Goal: Navigation & Orientation: Find specific page/section

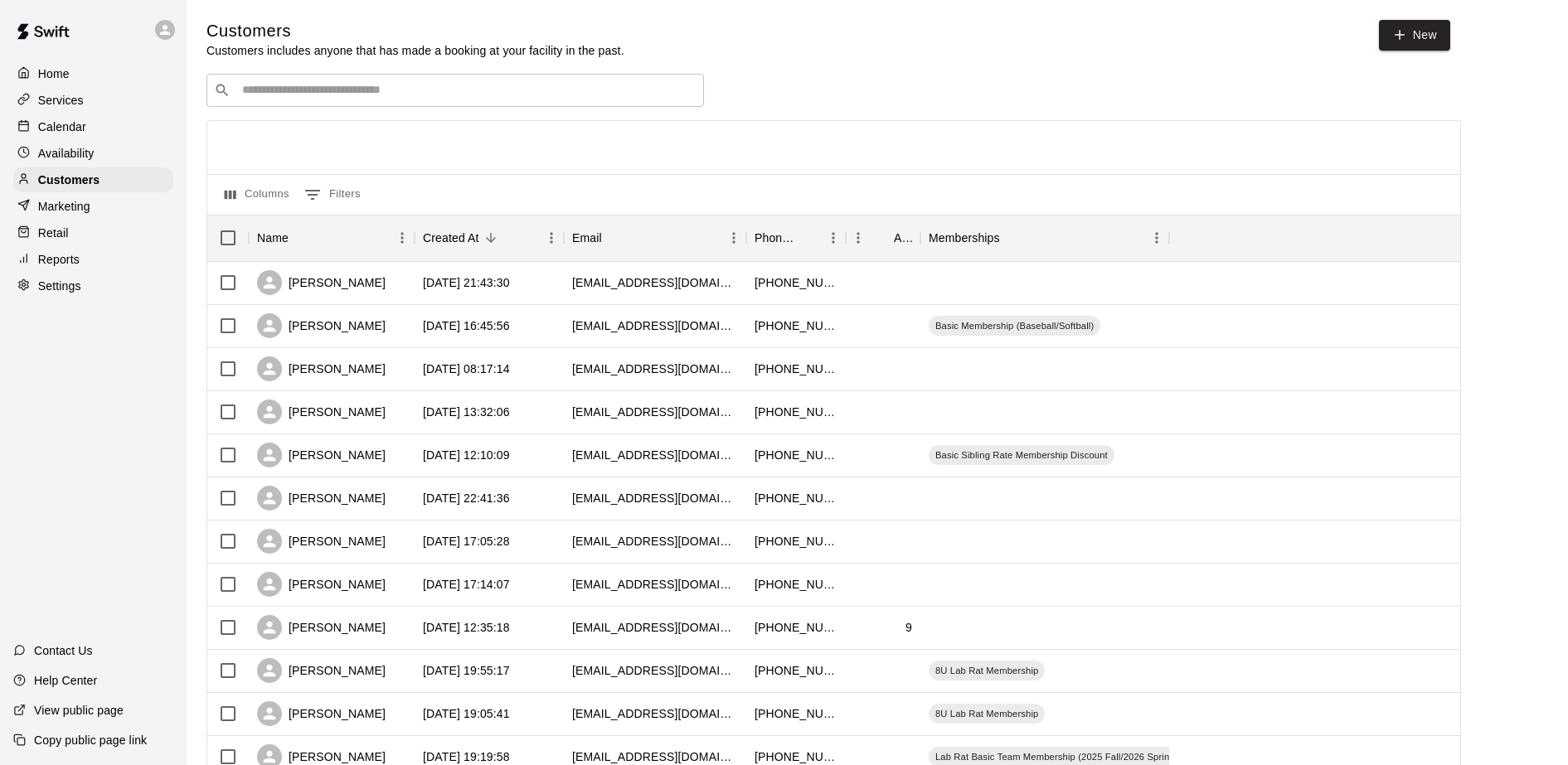
click at [54, 70] on p "Home" at bounding box center [54, 74] width 31 height 17
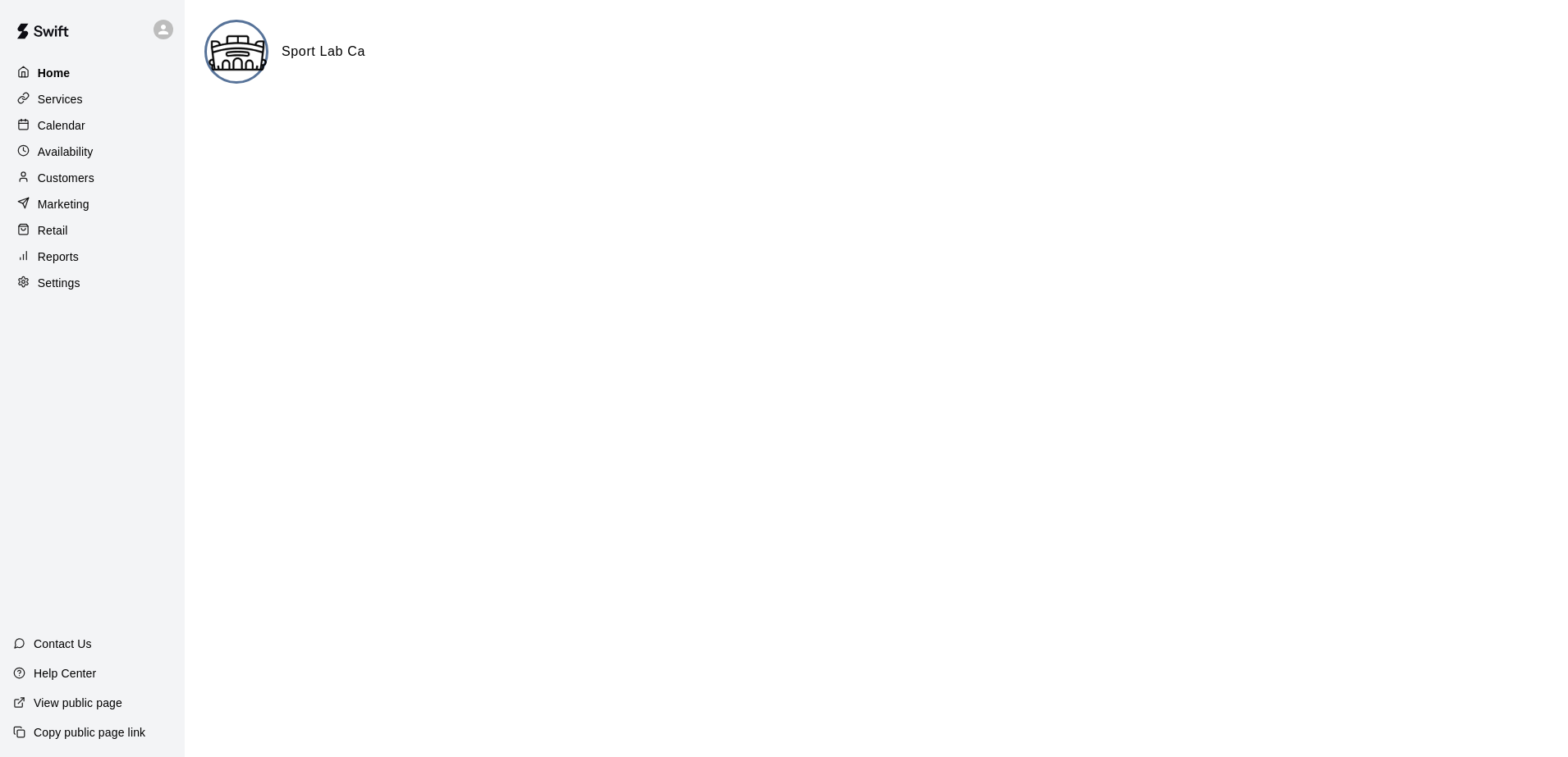
click at [53, 69] on p "Home" at bounding box center [54, 73] width 33 height 17
click at [71, 95] on p "Services" at bounding box center [61, 99] width 45 height 17
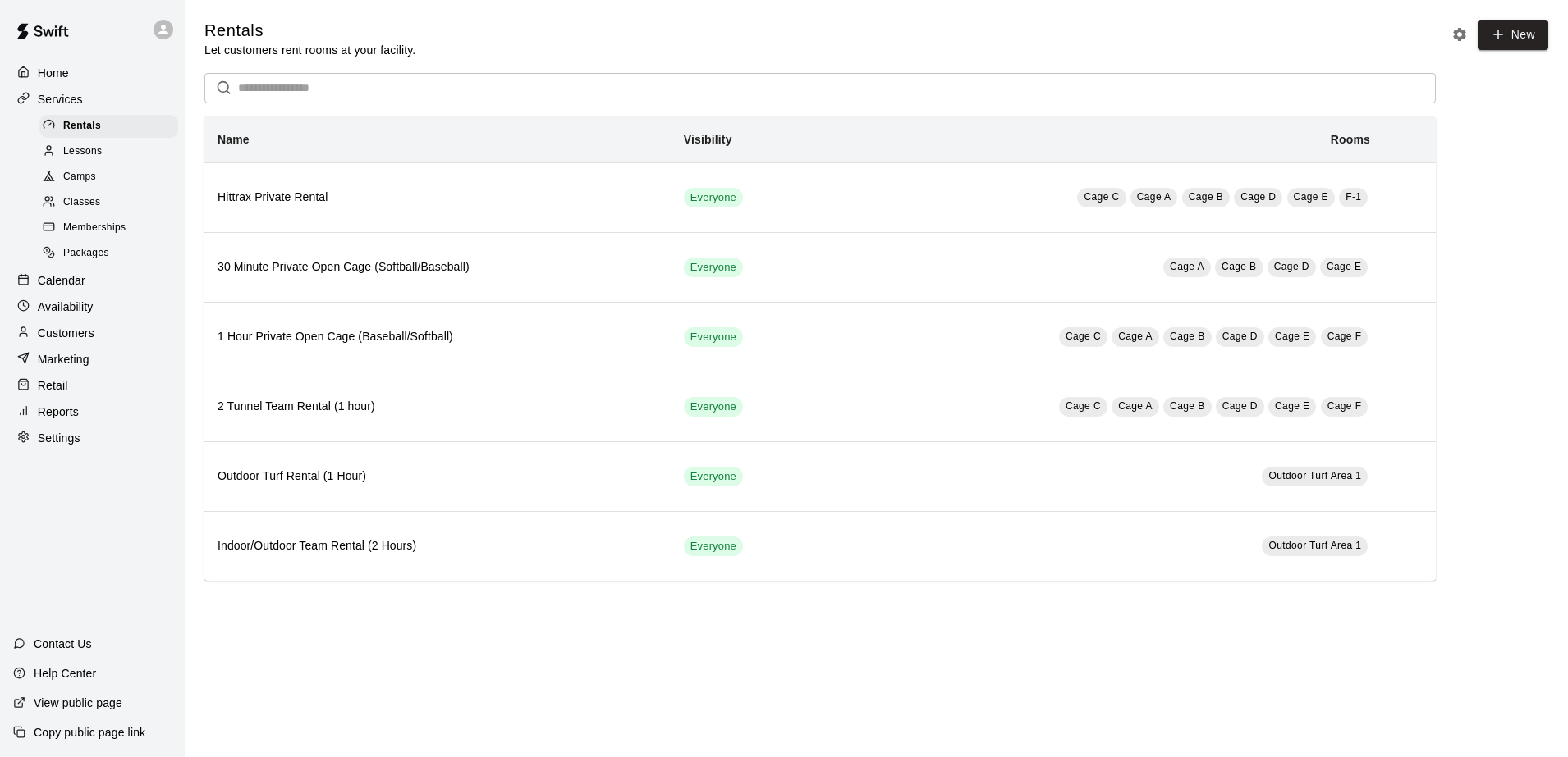
click at [53, 437] on div "Settings" at bounding box center [93, 437] width 158 height 24
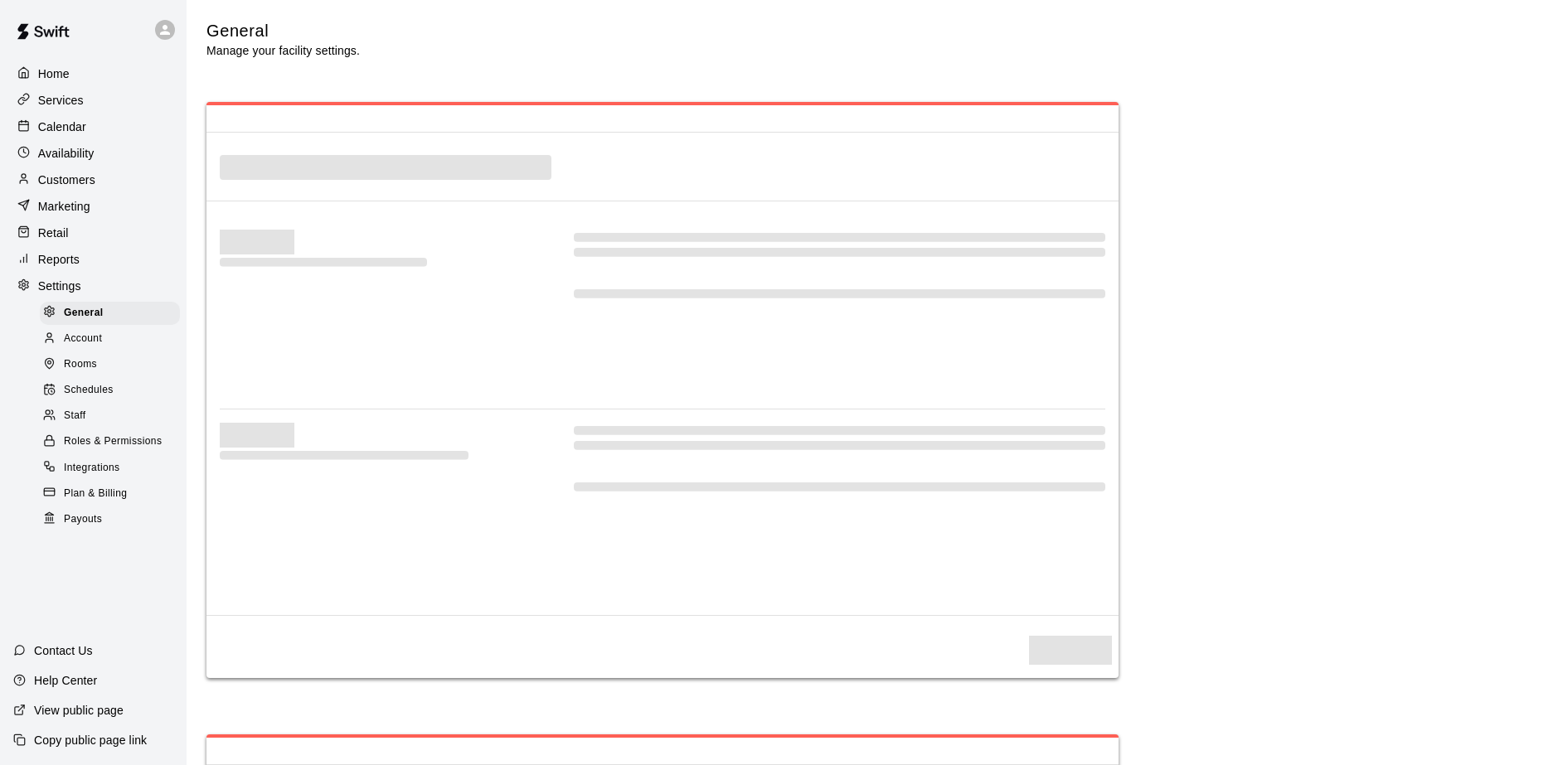
select select "**"
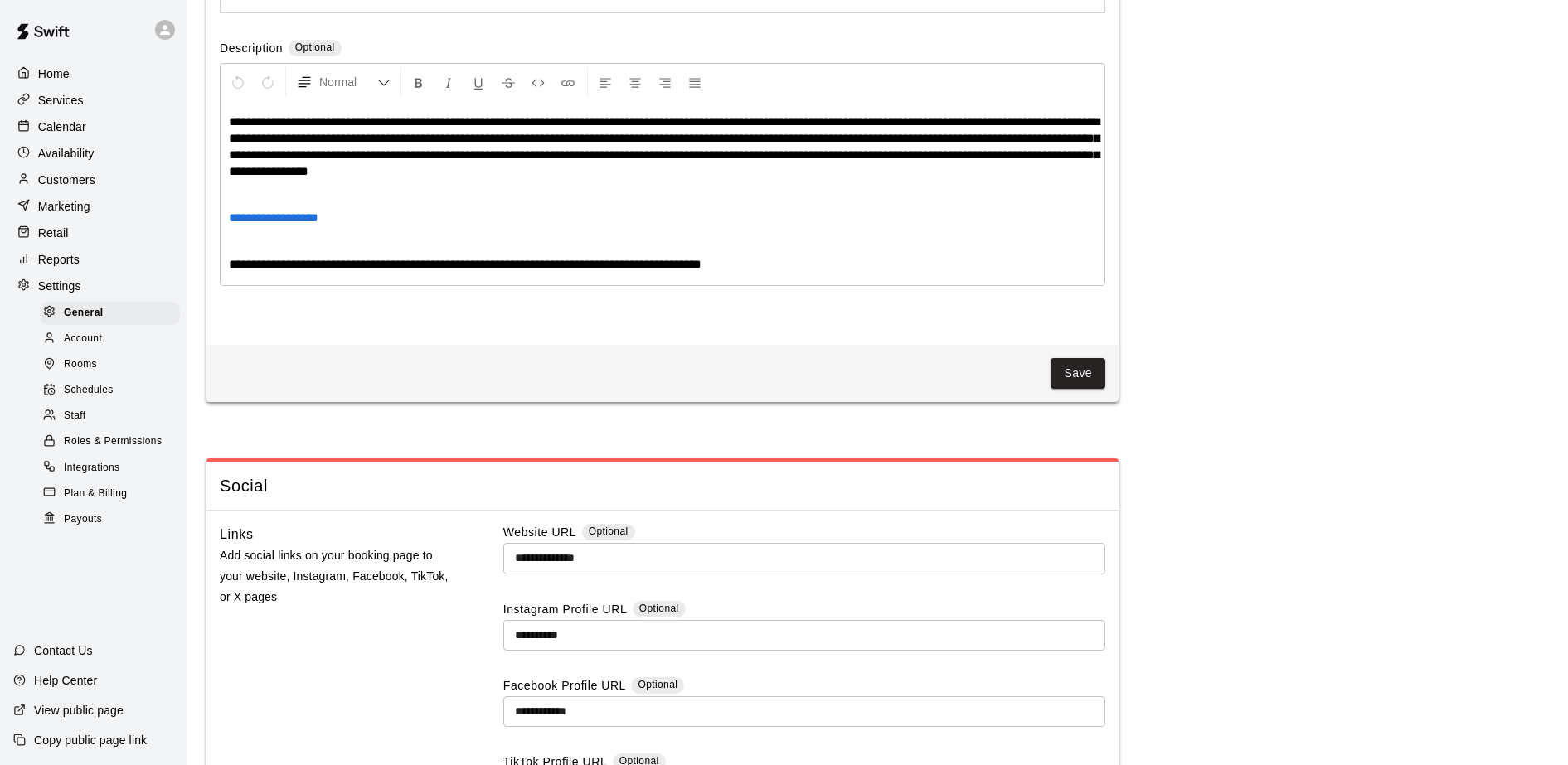
scroll to position [3763, 0]
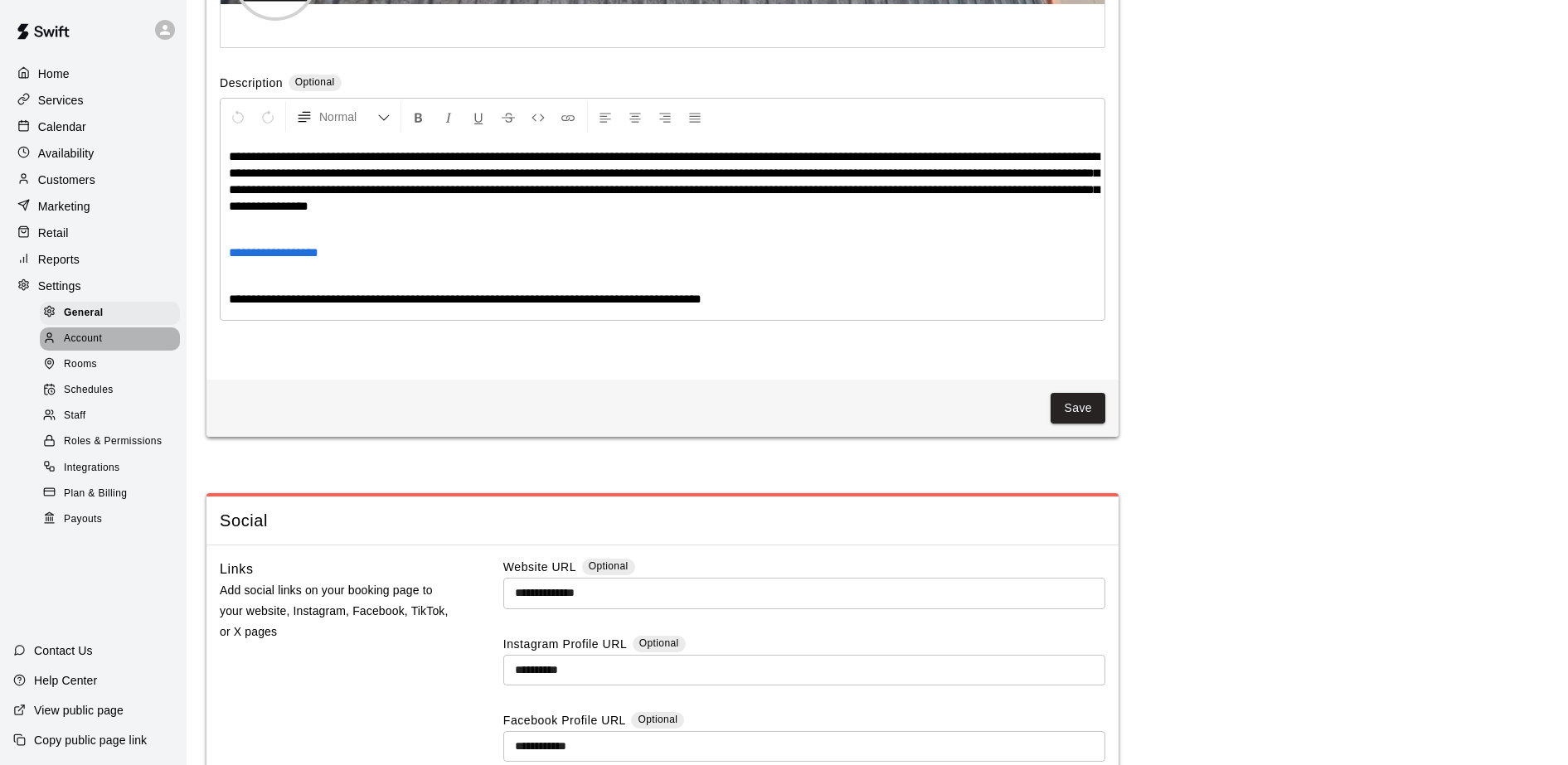
click at [81, 343] on span "Account" at bounding box center [82, 339] width 38 height 17
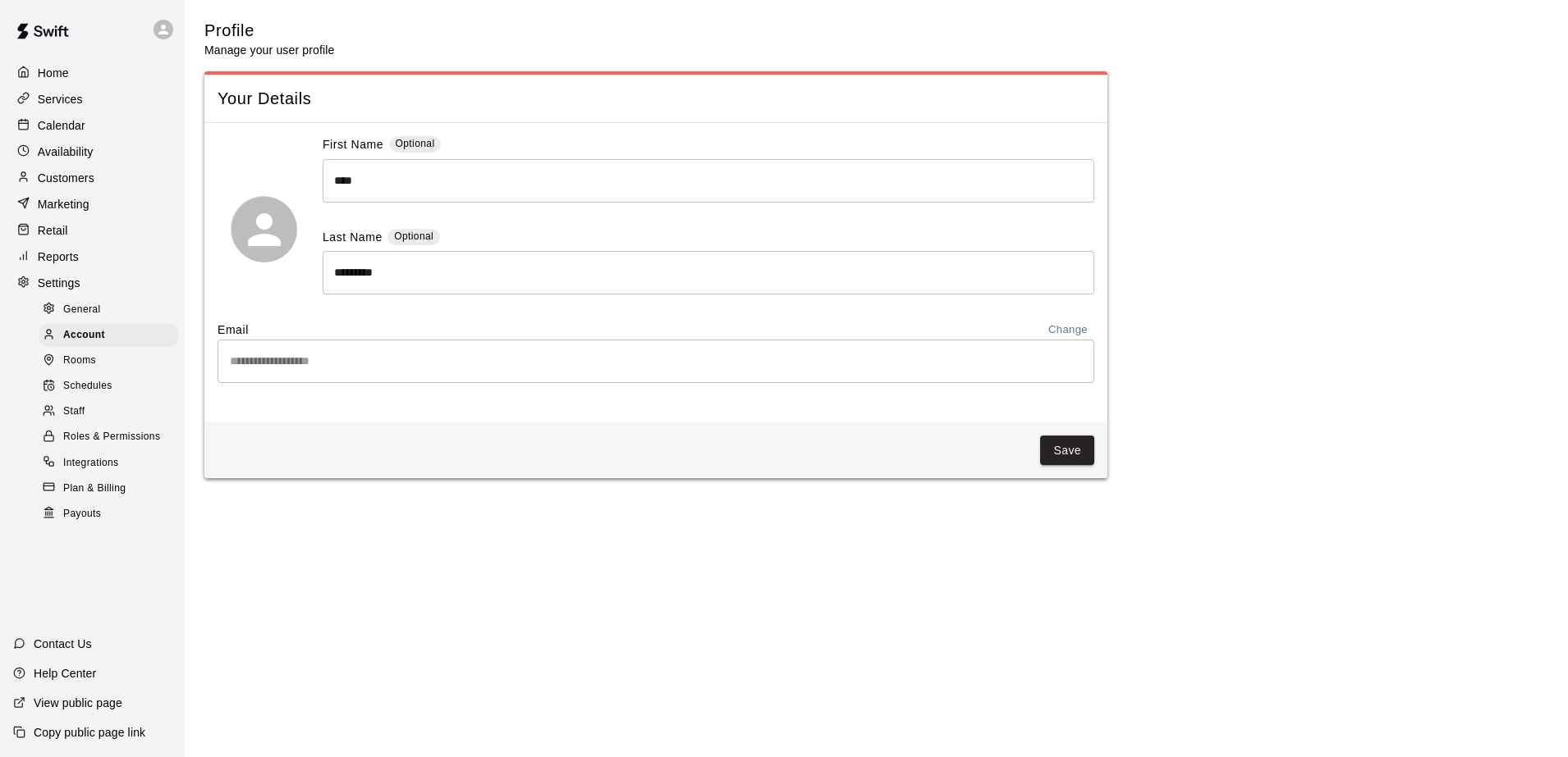
click at [96, 394] on span "Schedules" at bounding box center [88, 387] width 50 height 17
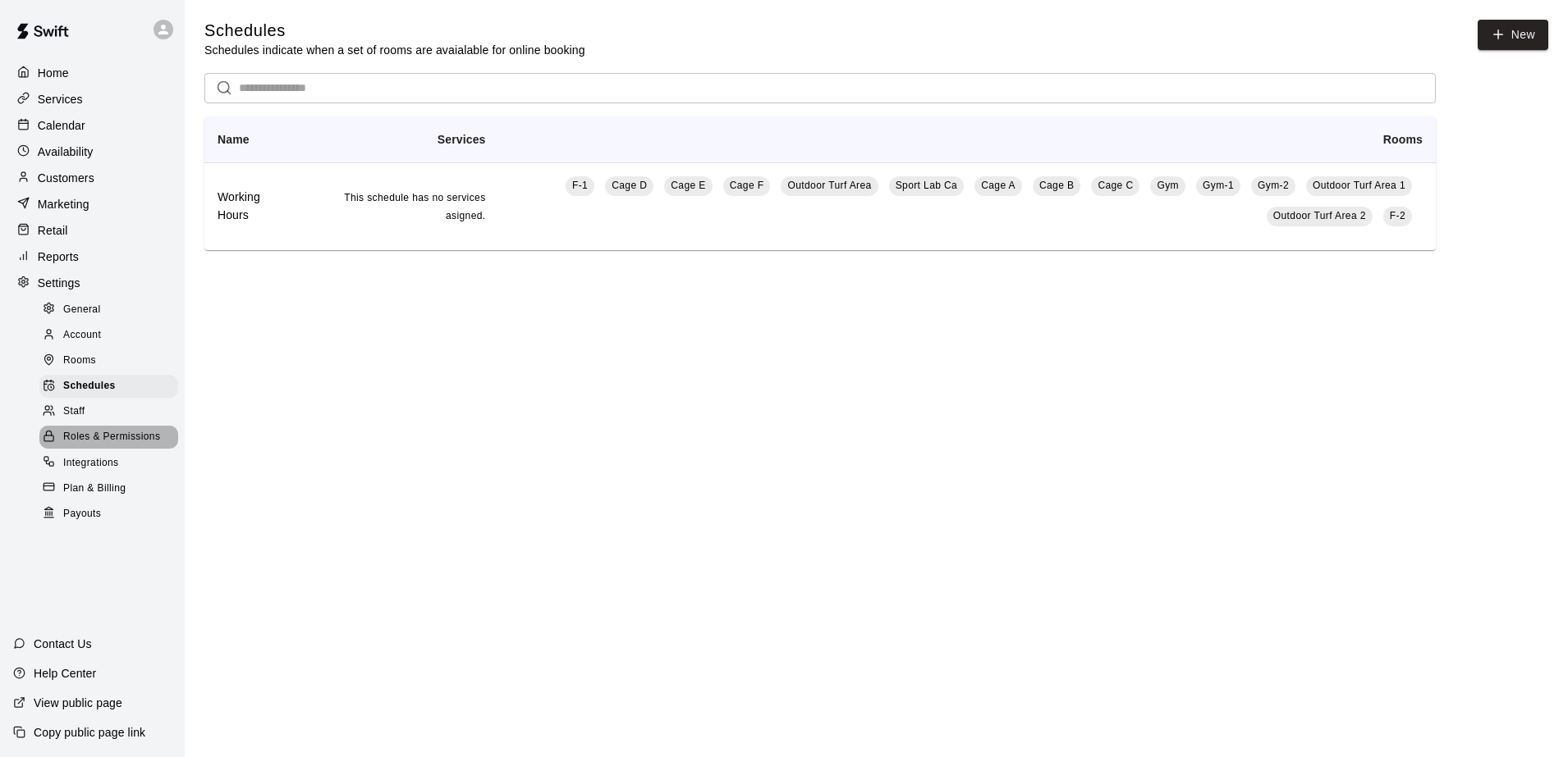
click at [120, 446] on span "Roles & Permissions" at bounding box center [111, 437] width 97 height 17
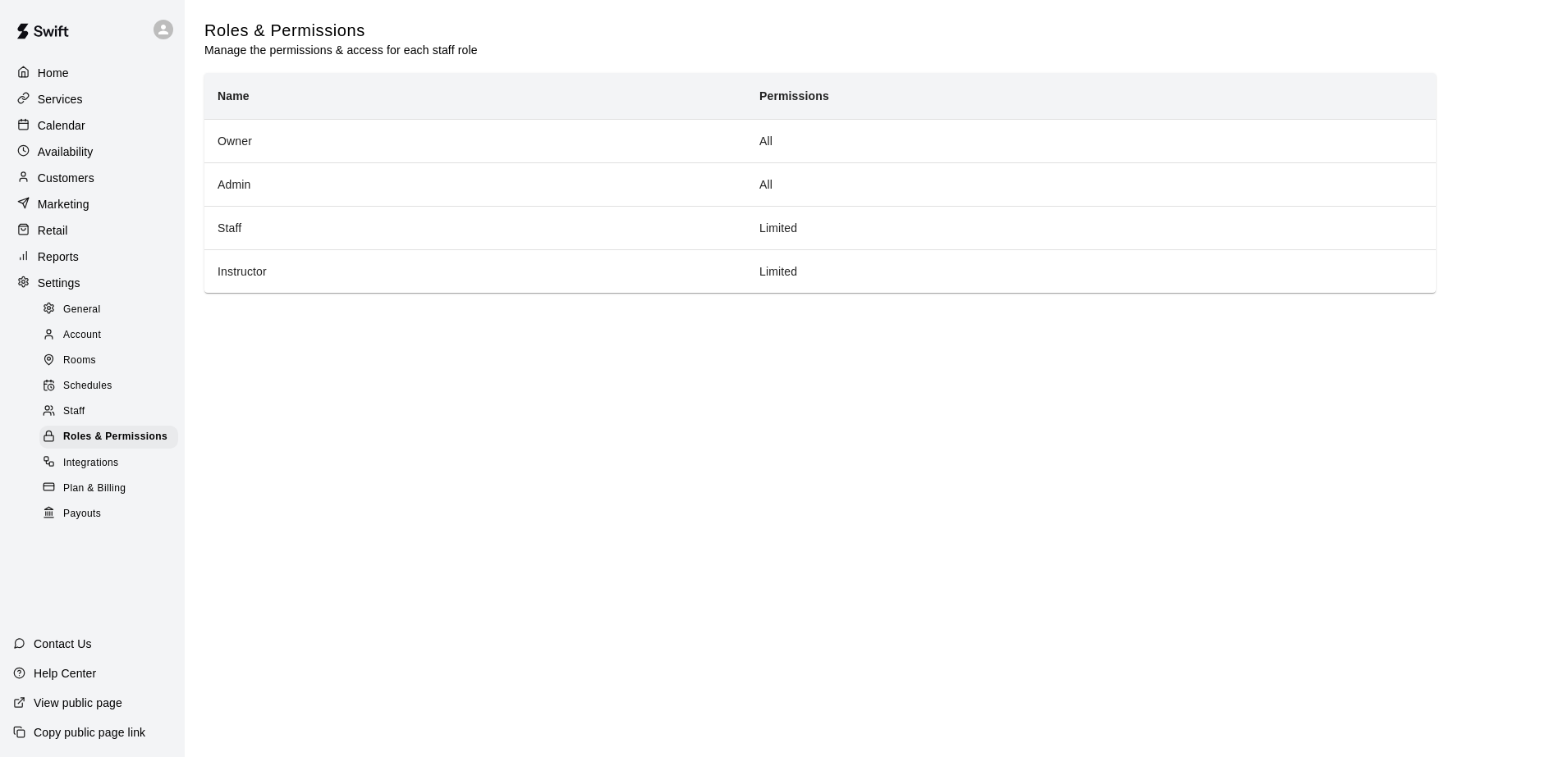
click at [107, 472] on span "Integrations" at bounding box center [91, 463] width 56 height 17
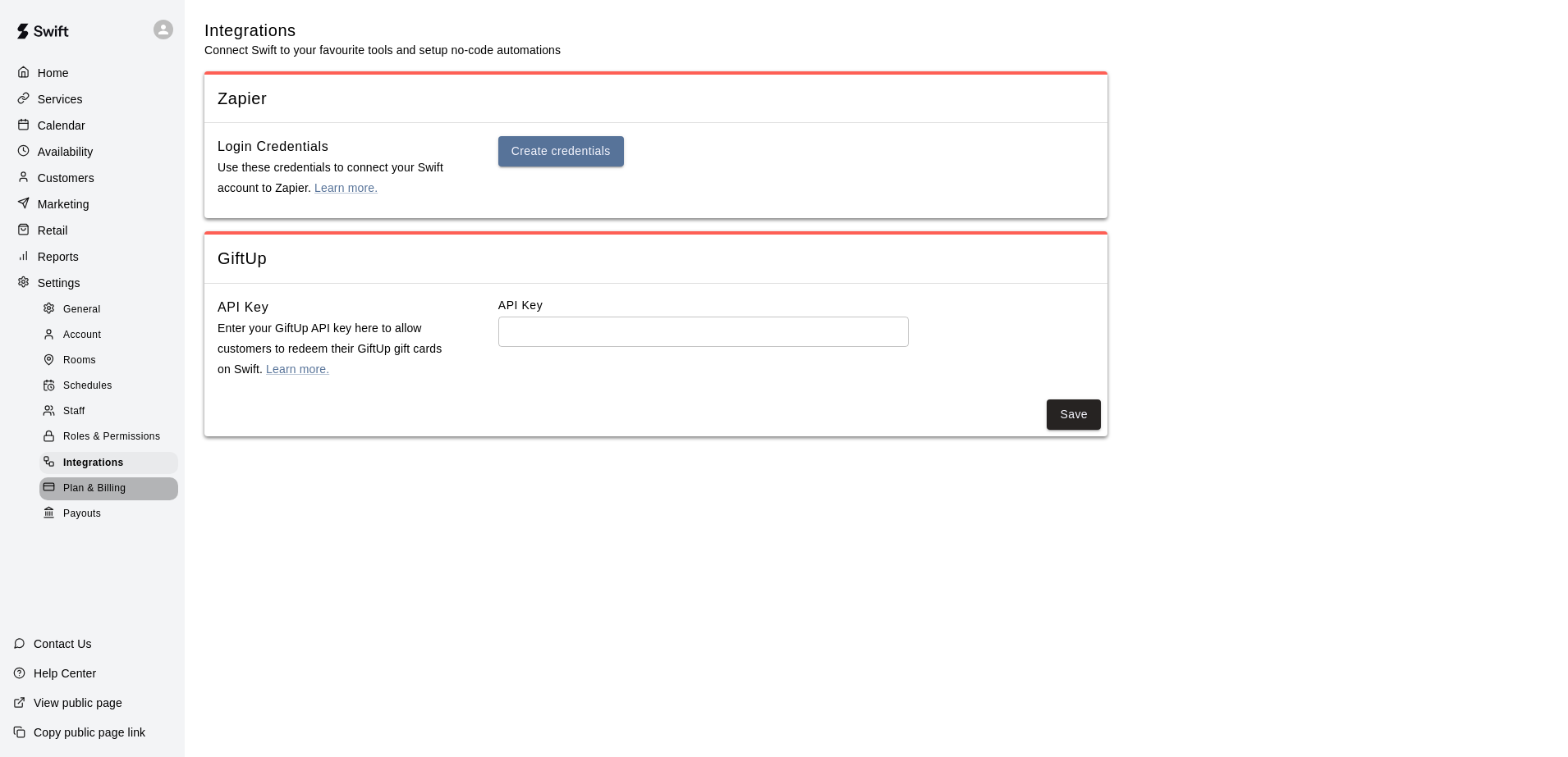
click at [88, 497] on span "Plan & Billing" at bounding box center [94, 490] width 62 height 17
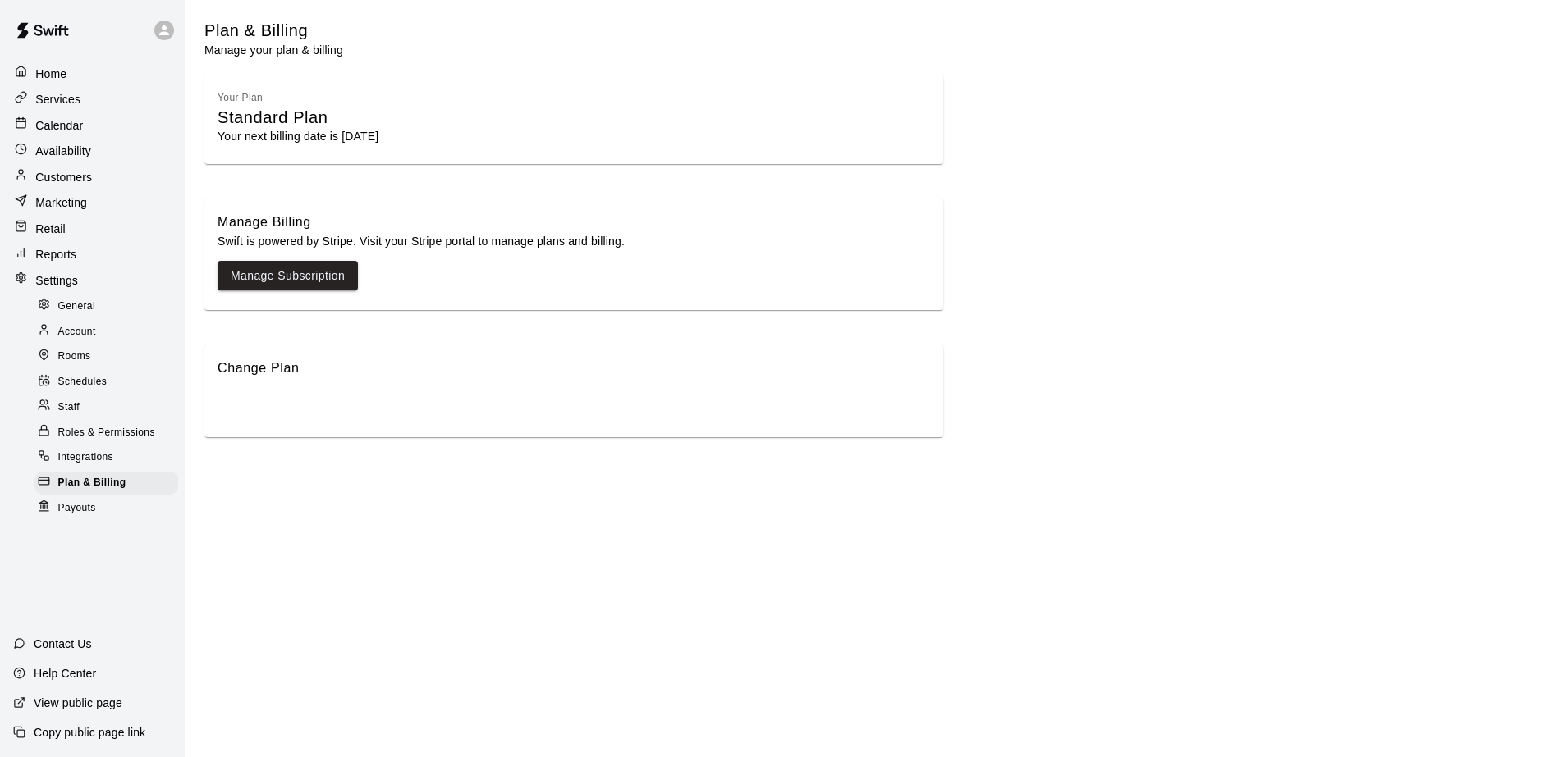
click at [67, 509] on span "Payouts" at bounding box center [77, 509] width 38 height 17
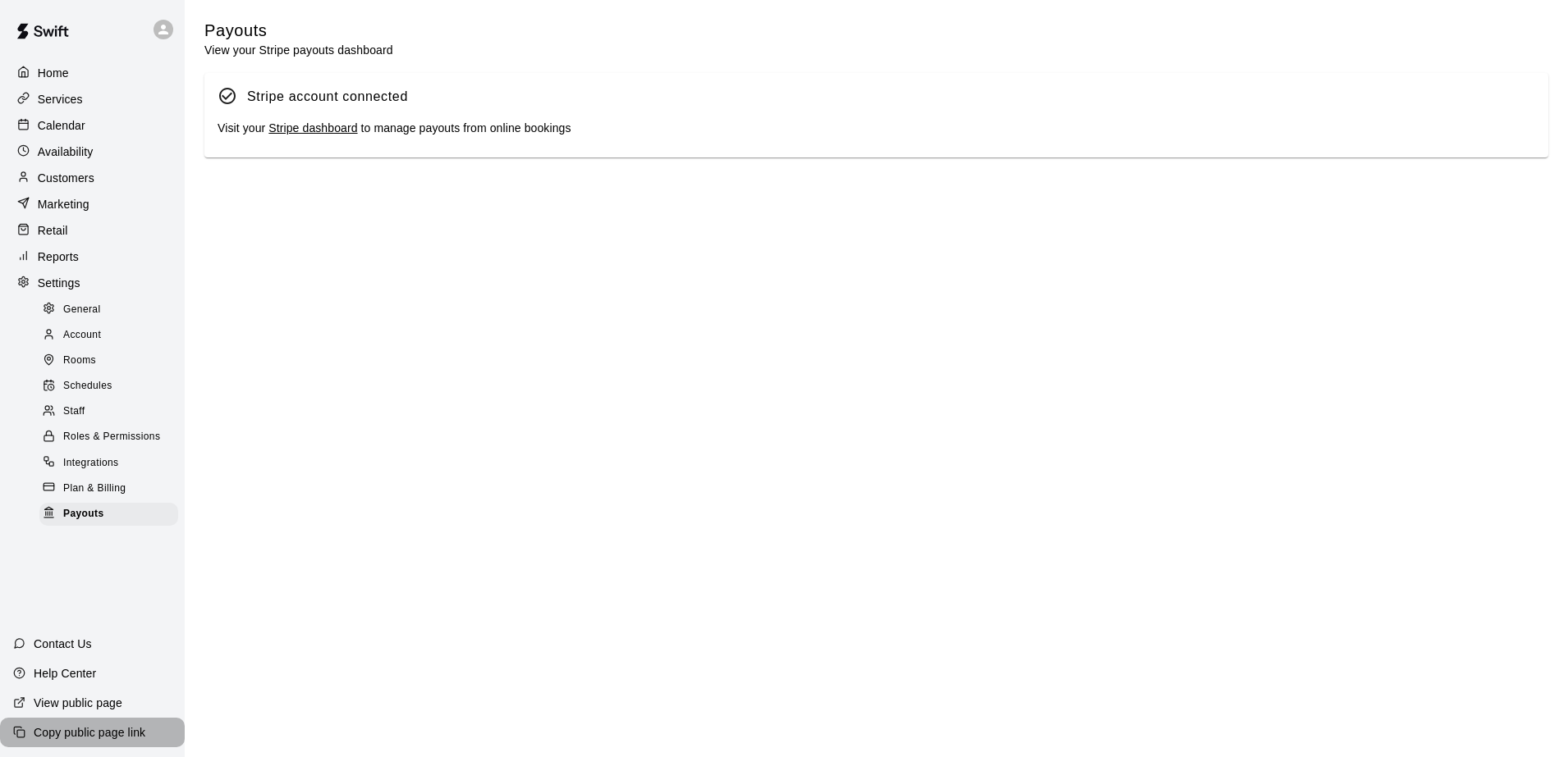
click at [89, 730] on p "Copy public page link" at bounding box center [89, 733] width 112 height 17
click at [91, 724] on p "Copy public page link" at bounding box center [89, 733] width 112 height 17
click at [65, 183] on p "Customers" at bounding box center [66, 178] width 56 height 17
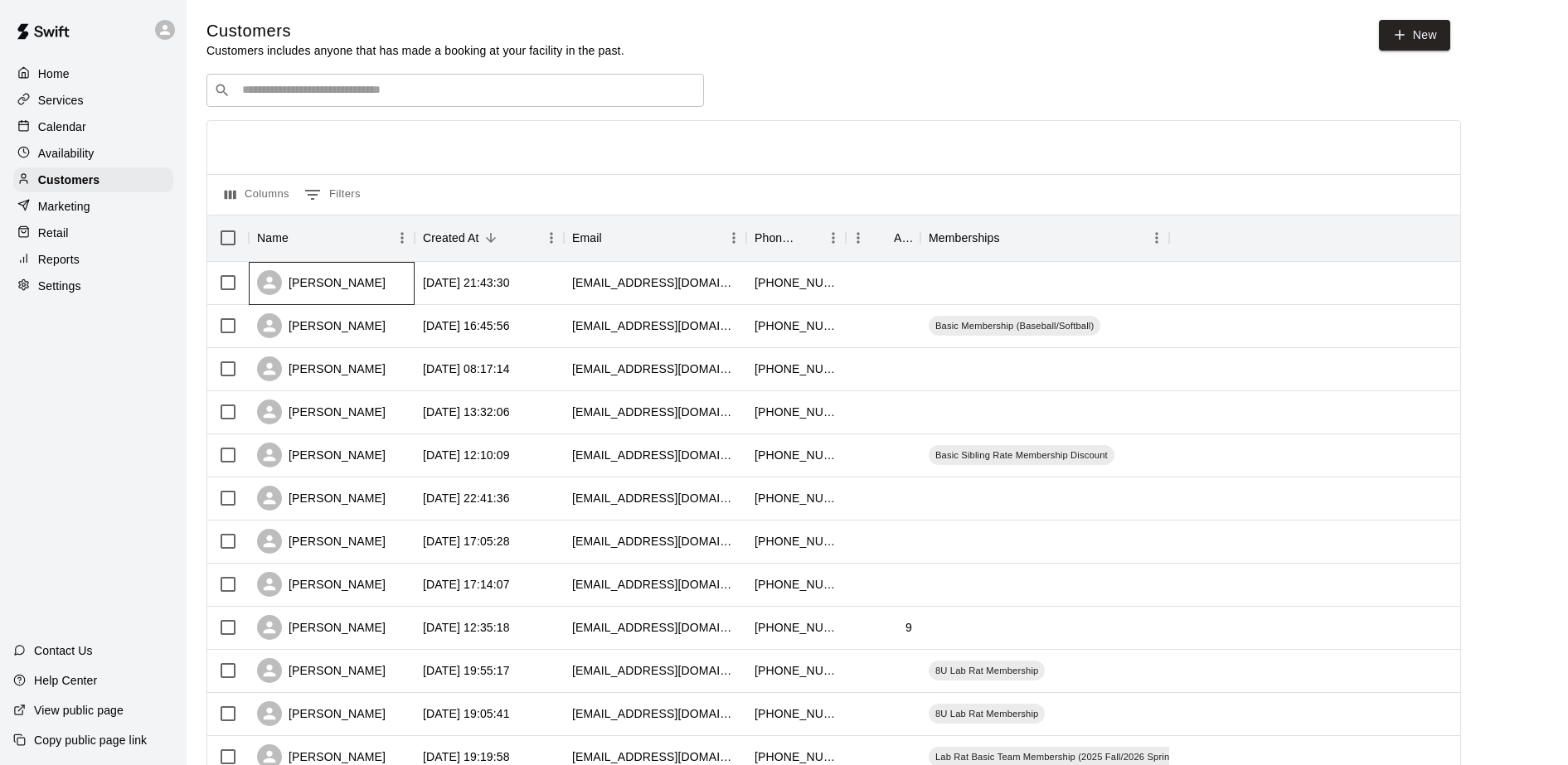
click at [360, 282] on div "[PERSON_NAME]" at bounding box center [320, 282] width 128 height 25
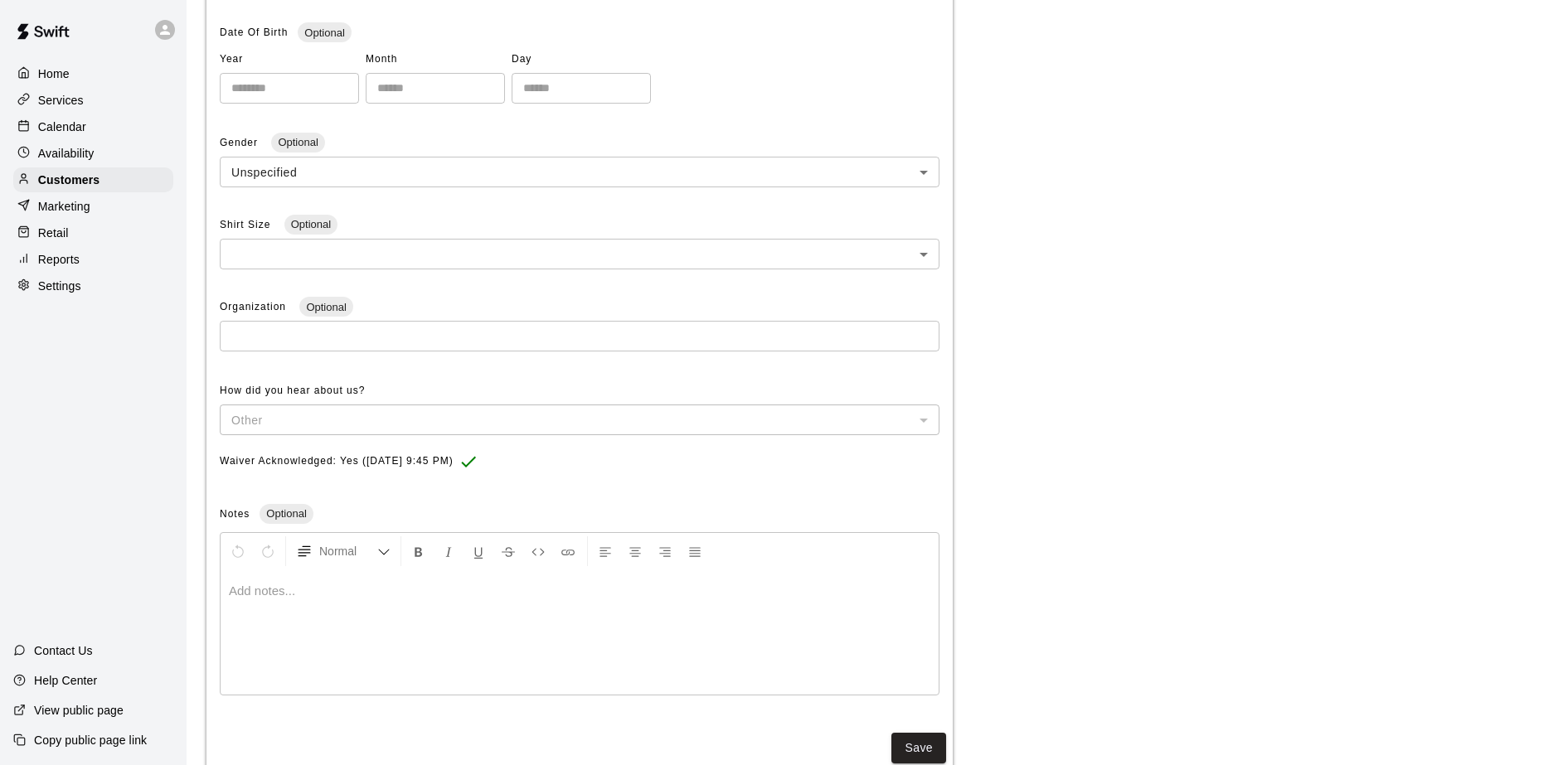
scroll to position [410, 0]
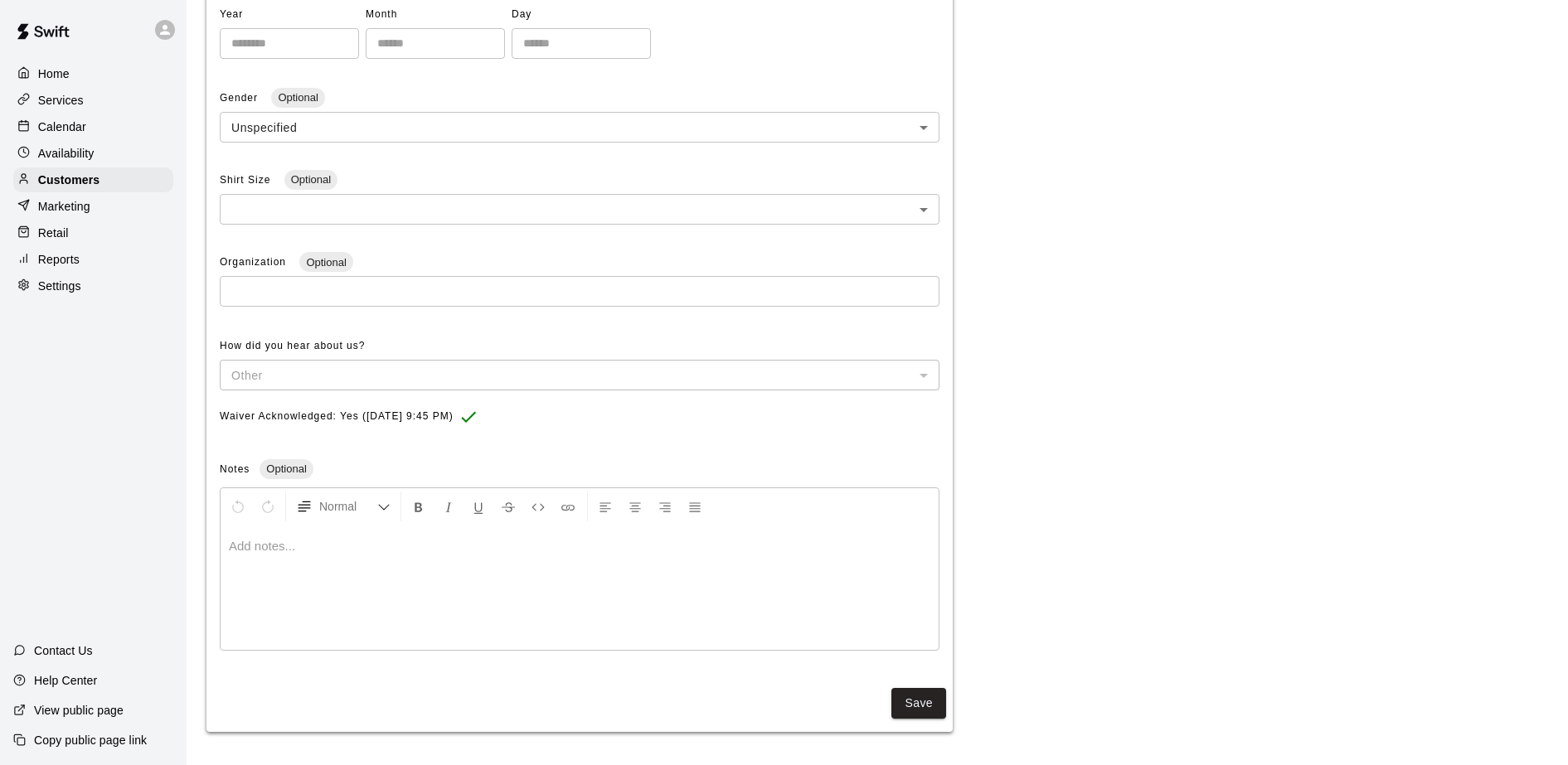
click at [51, 102] on p "Services" at bounding box center [61, 100] width 46 height 17
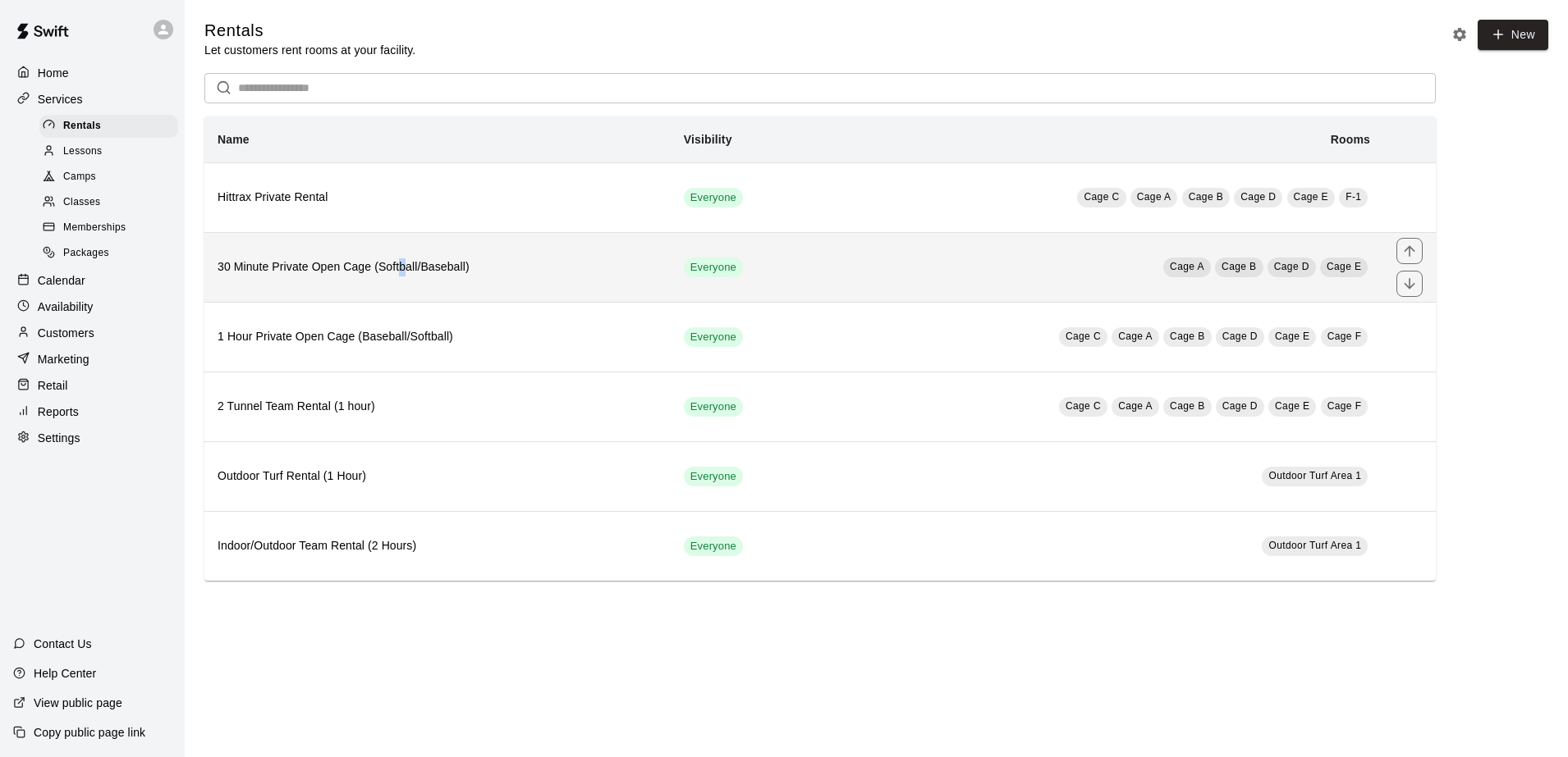
click at [400, 269] on h6 "30 Minute Private Open Cage (Softball/Baseball)" at bounding box center [437, 267] width 440 height 18
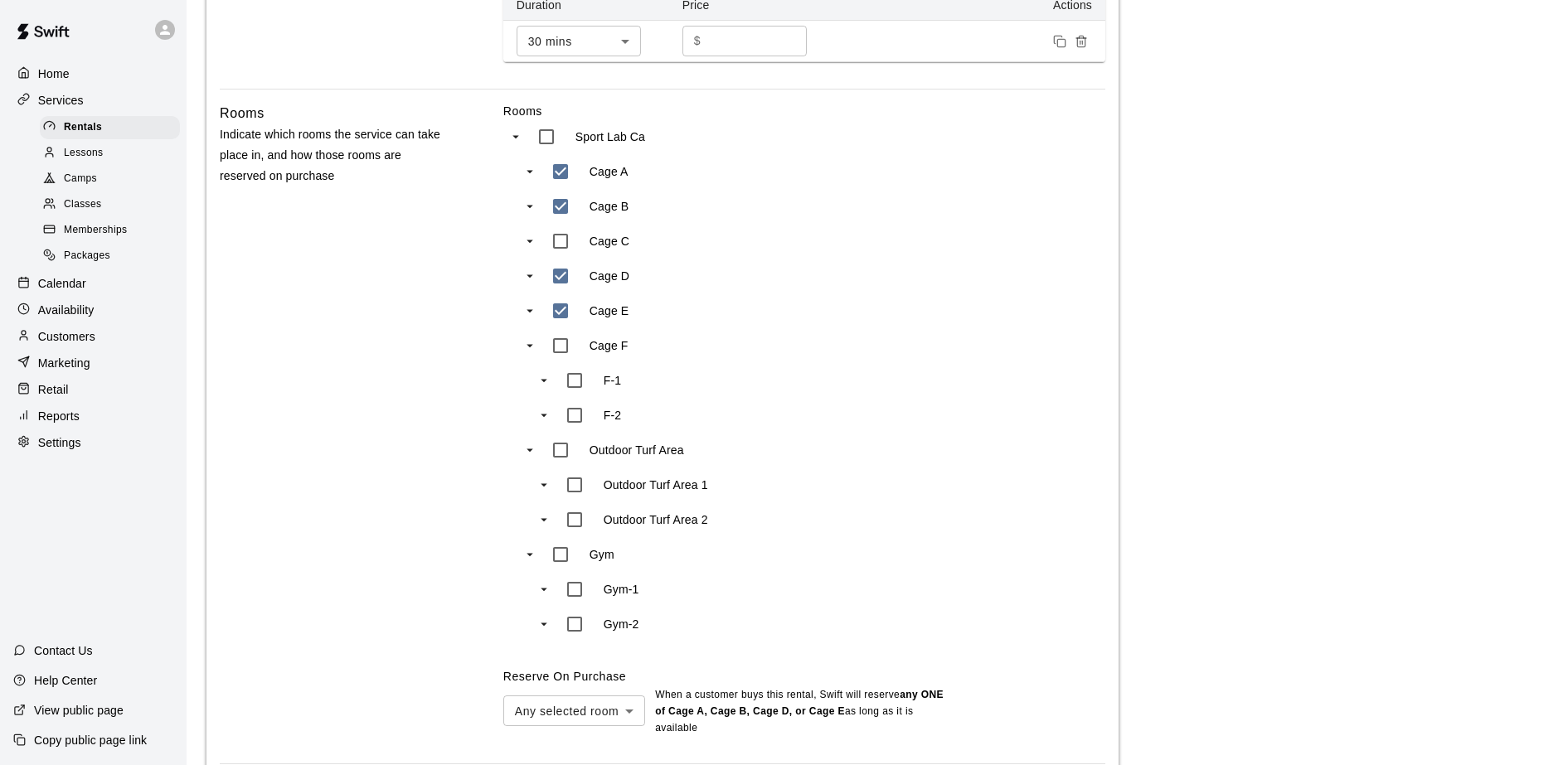
scroll to position [618, 0]
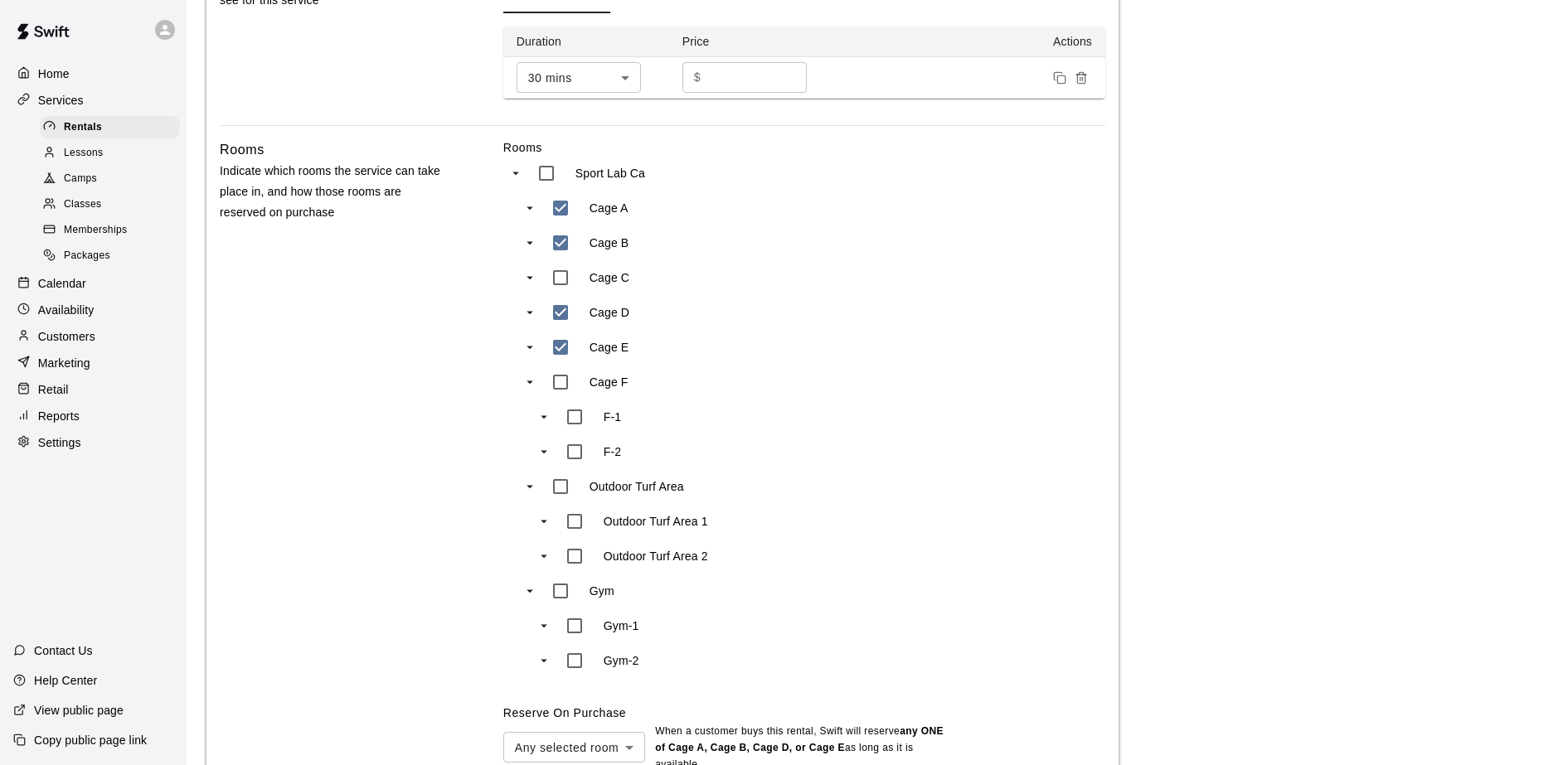
click at [51, 31] on img at bounding box center [42, 31] width 86 height 50
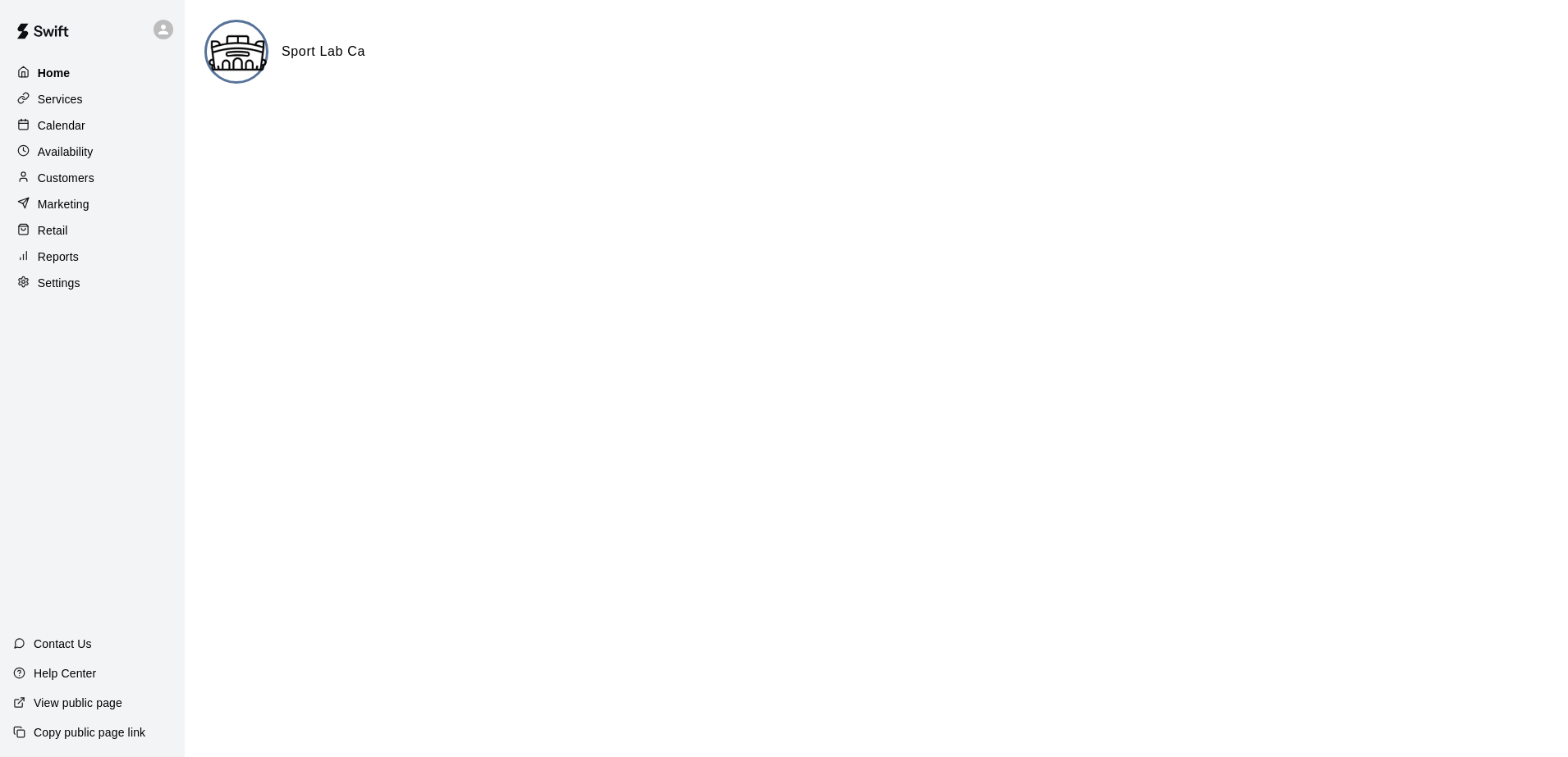
click at [115, 70] on div "Home" at bounding box center [93, 72] width 158 height 24
click at [225, 45] on img at bounding box center [237, 52] width 61 height 61
click at [62, 291] on p "Settings" at bounding box center [59, 283] width 43 height 17
select select "**"
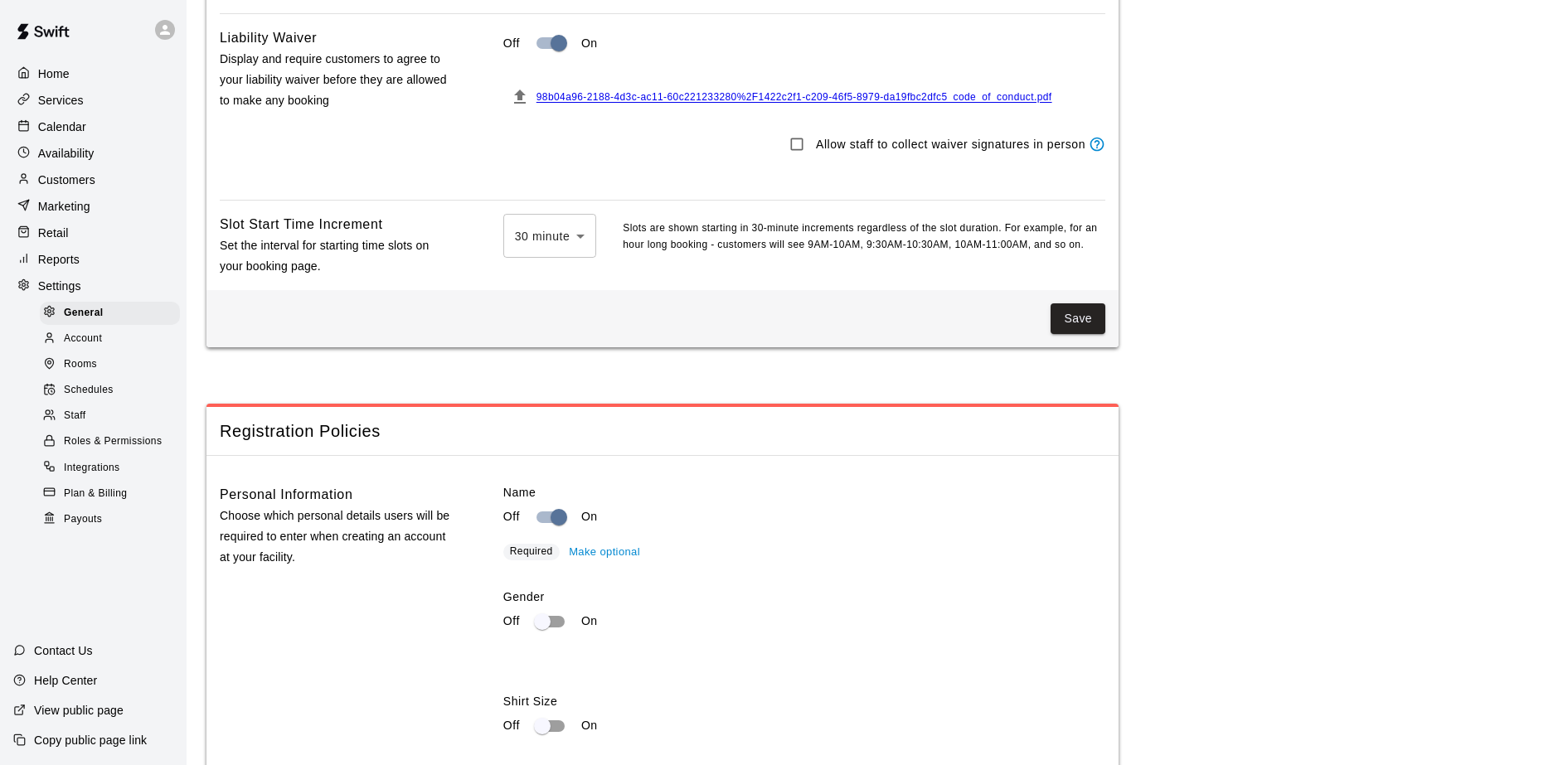
scroll to position [1483, 0]
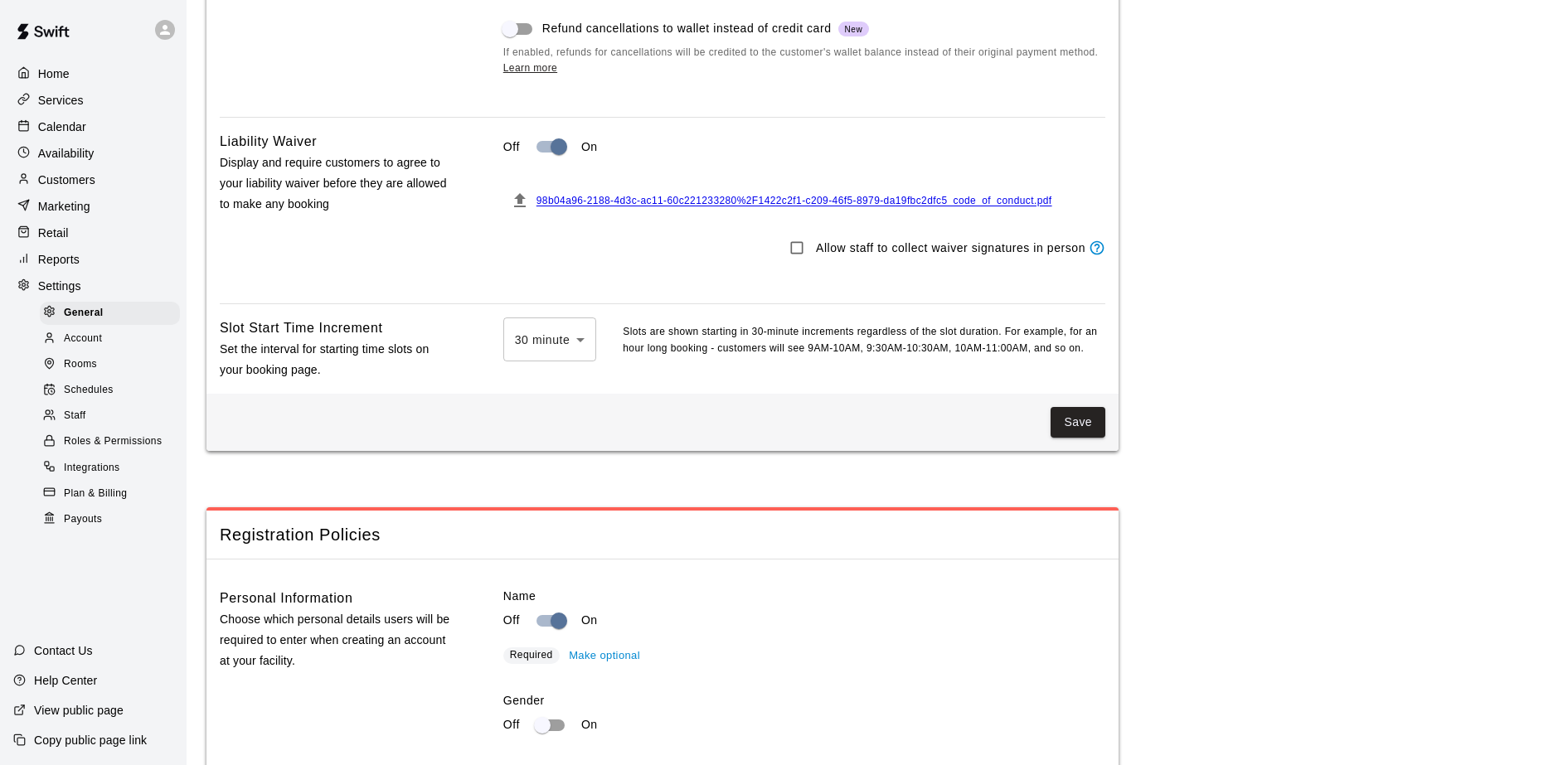
click at [644, 207] on span "98b04a96-2188-4d3c-ac11-60c221233280%2F1422c2f1-c209-46f5-8979-da19fbc2dfc5_cod…" at bounding box center [794, 201] width 516 height 12
